Goal: Task Accomplishment & Management: Manage account settings

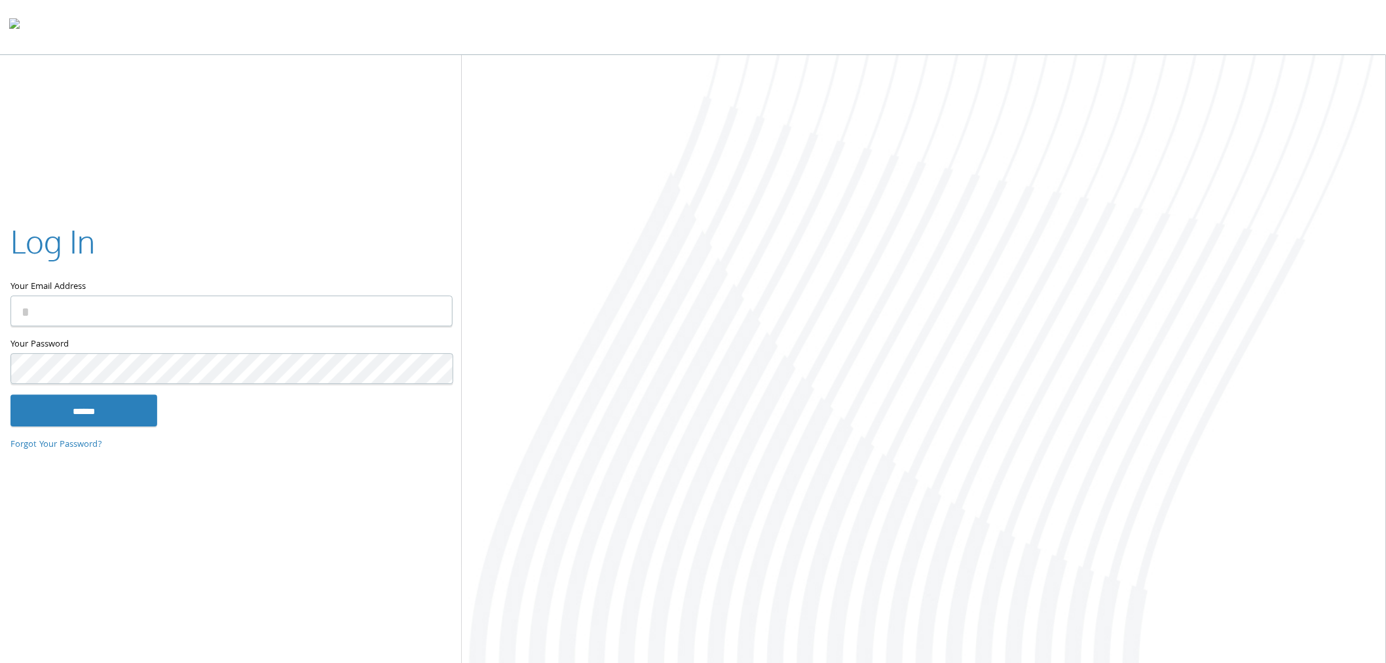
click at [185, 312] on input "Your Email Address" at bounding box center [231, 311] width 442 height 31
type input "**********"
click at [10, 395] on input "******" at bounding box center [83, 410] width 147 height 31
